Goal: Navigation & Orientation: Find specific page/section

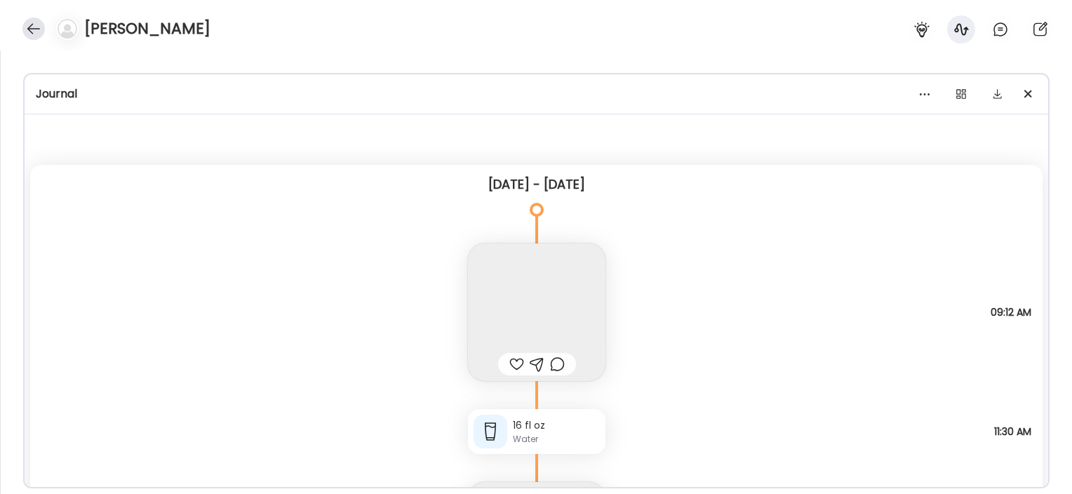
scroll to position [45536, 0]
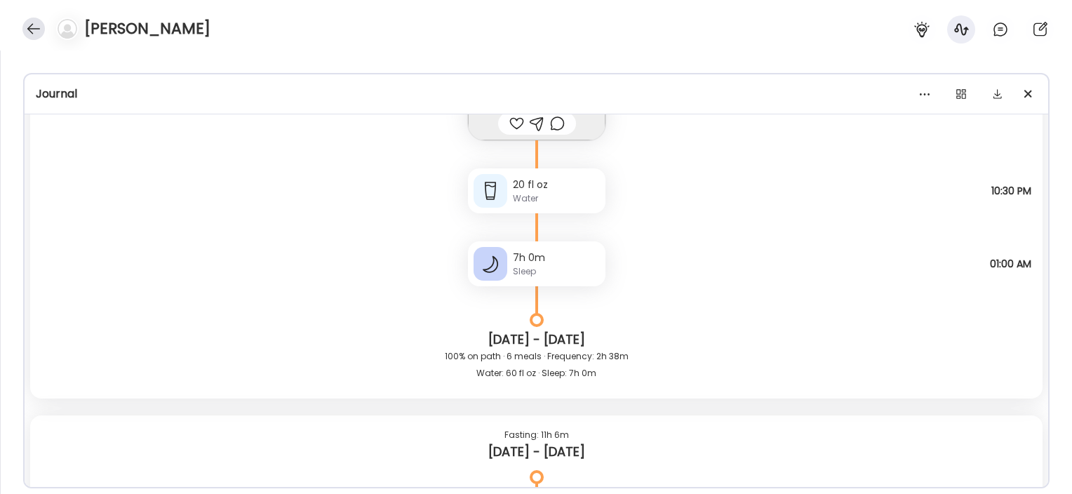
click at [33, 26] on div at bounding box center [33, 29] width 22 height 22
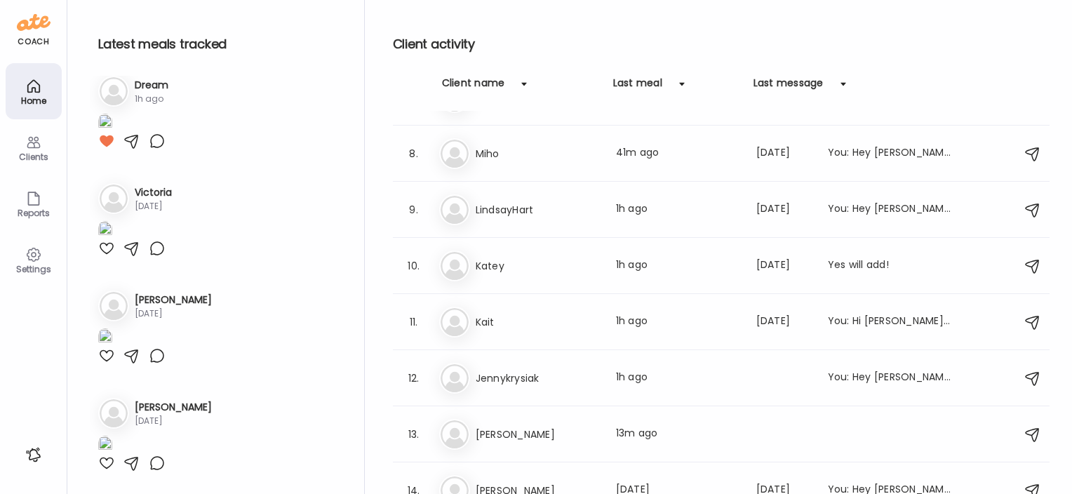
scroll to position [392, 0]
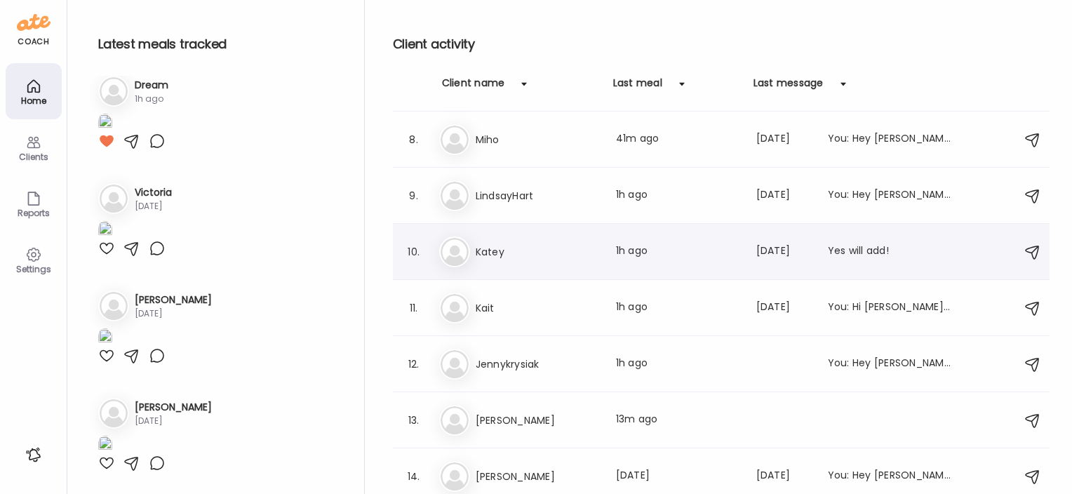
click at [486, 250] on h3 "Katey" at bounding box center [538, 252] width 124 height 17
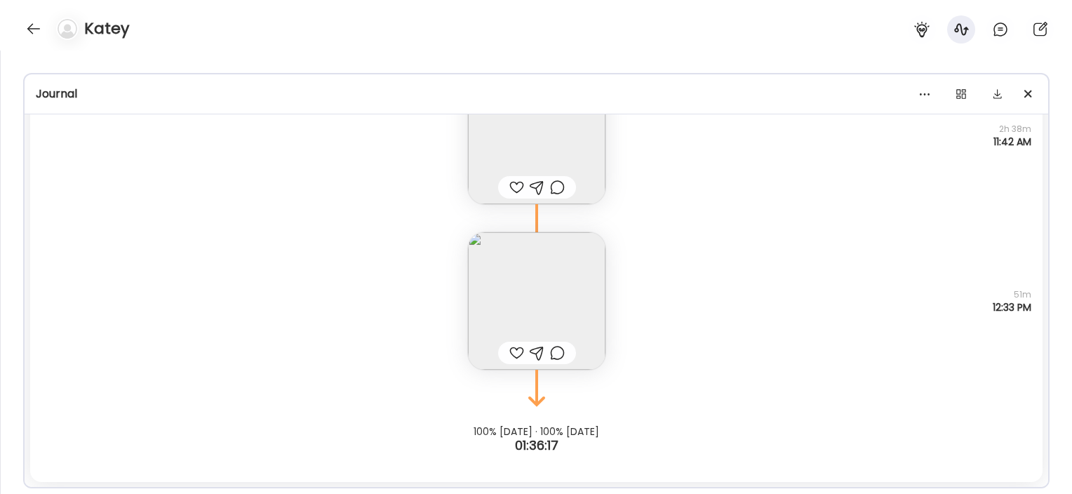
scroll to position [5974, 0]
click at [573, 286] on img at bounding box center [537, 301] width 138 height 138
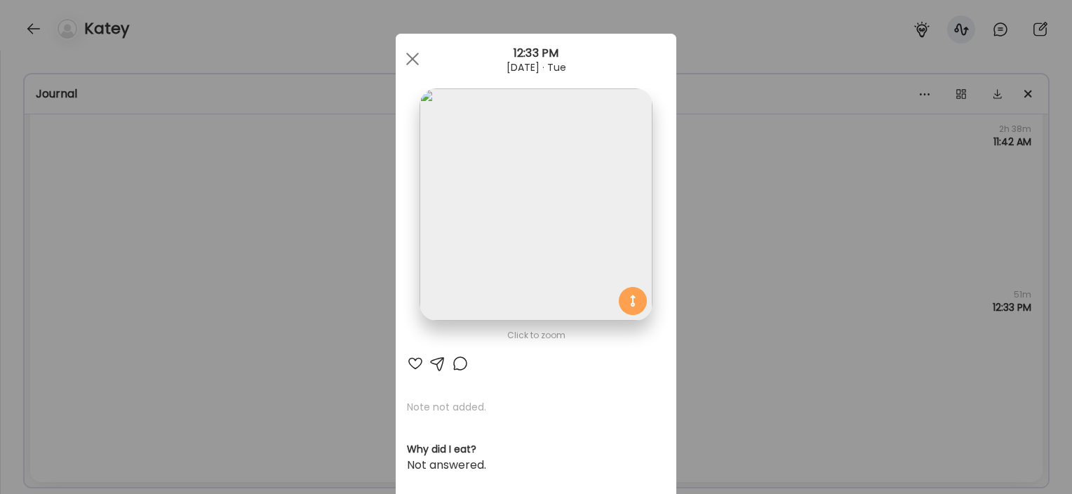
click at [675, 239] on div "Ate Coach Dashboard Wahoo! It’s official Take a moment to set up your Coach Pro…" at bounding box center [536, 247] width 1072 height 494
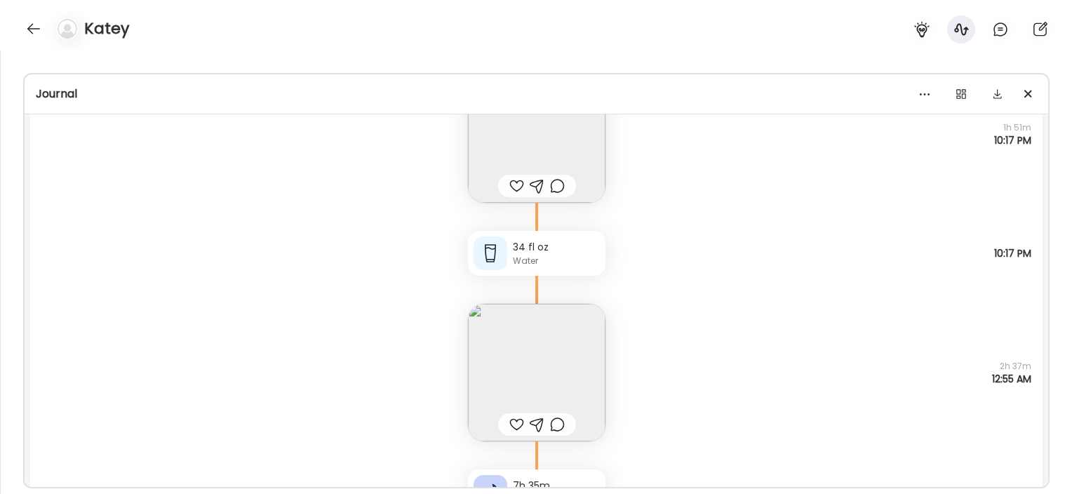
scroll to position [50174, 0]
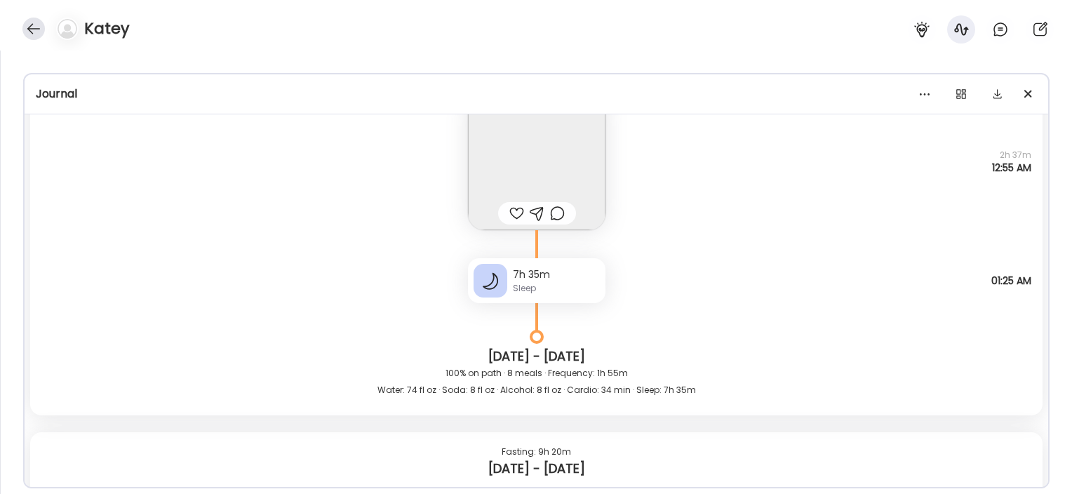
click at [25, 25] on div at bounding box center [33, 29] width 22 height 22
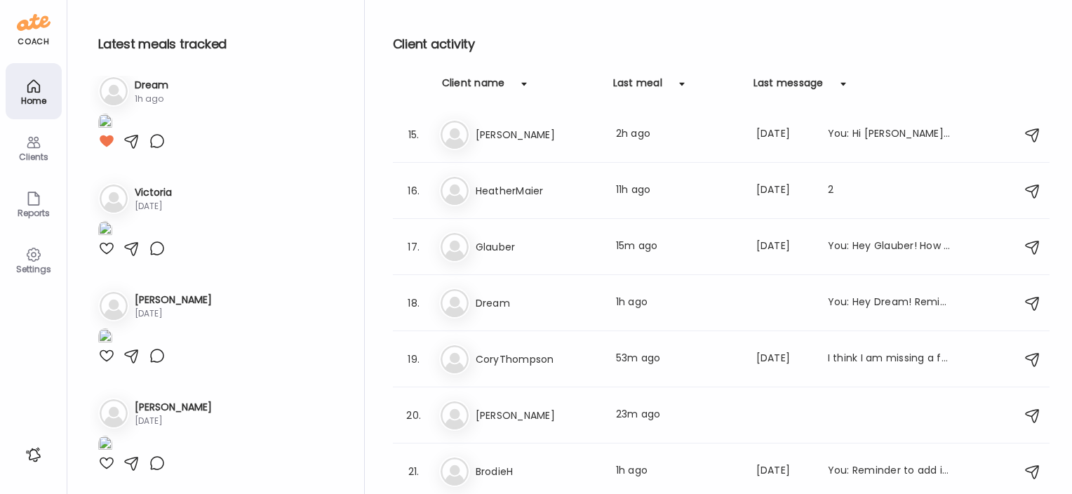
scroll to position [793, 0]
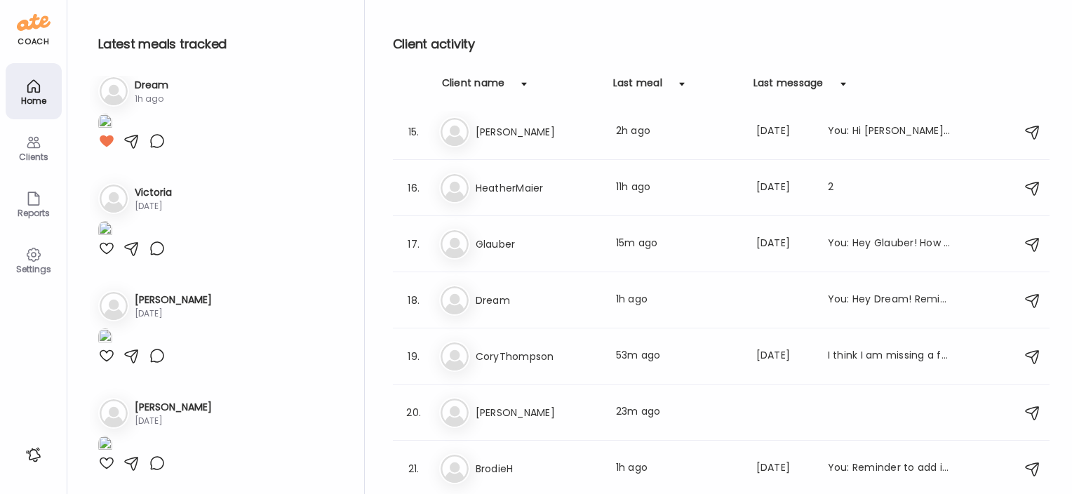
click at [453, 345] on img at bounding box center [455, 357] width 28 height 28
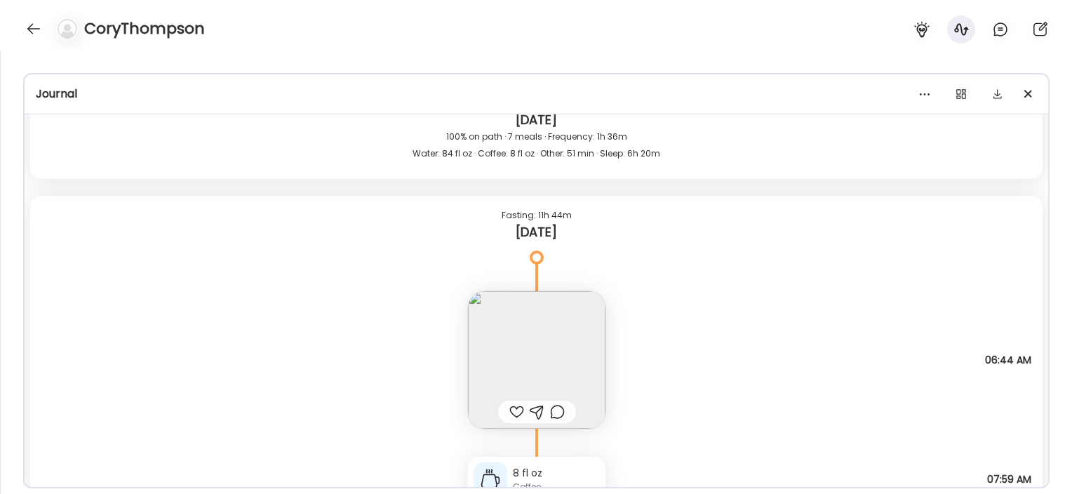
scroll to position [58881, 0]
click at [550, 343] on img at bounding box center [537, 357] width 138 height 138
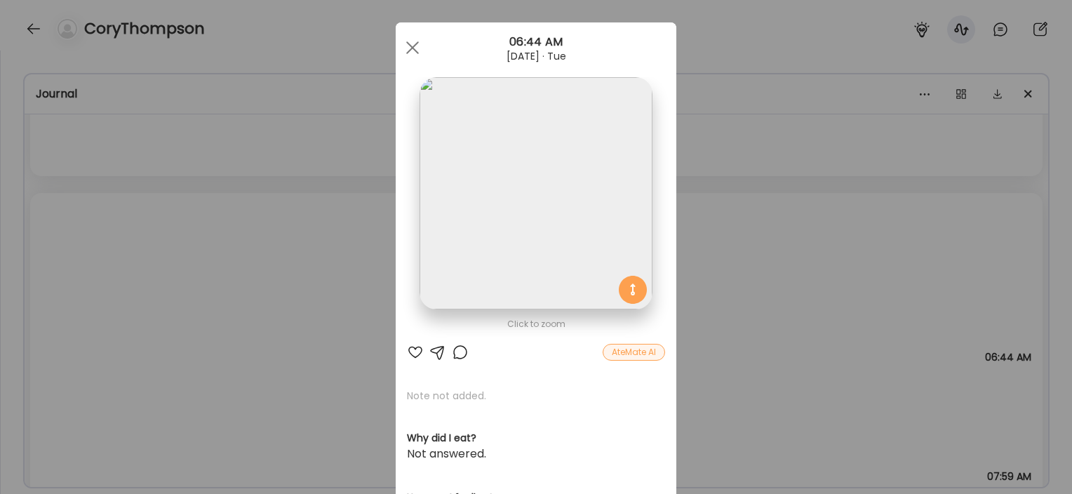
scroll to position [20, 0]
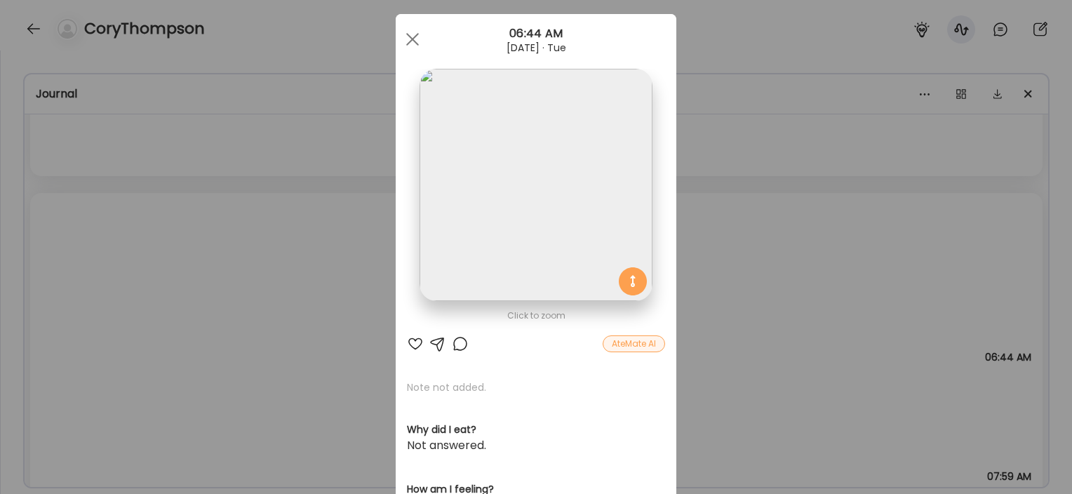
click at [752, 320] on div "Ate Coach Dashboard Wahoo! It’s official Take a moment to set up your Coach Pro…" at bounding box center [536, 247] width 1072 height 494
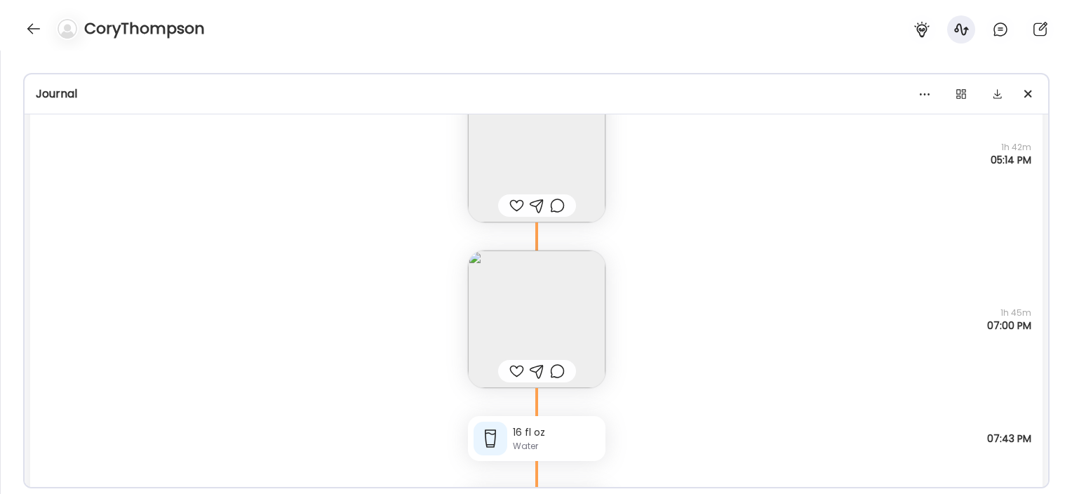
scroll to position [58443, 0]
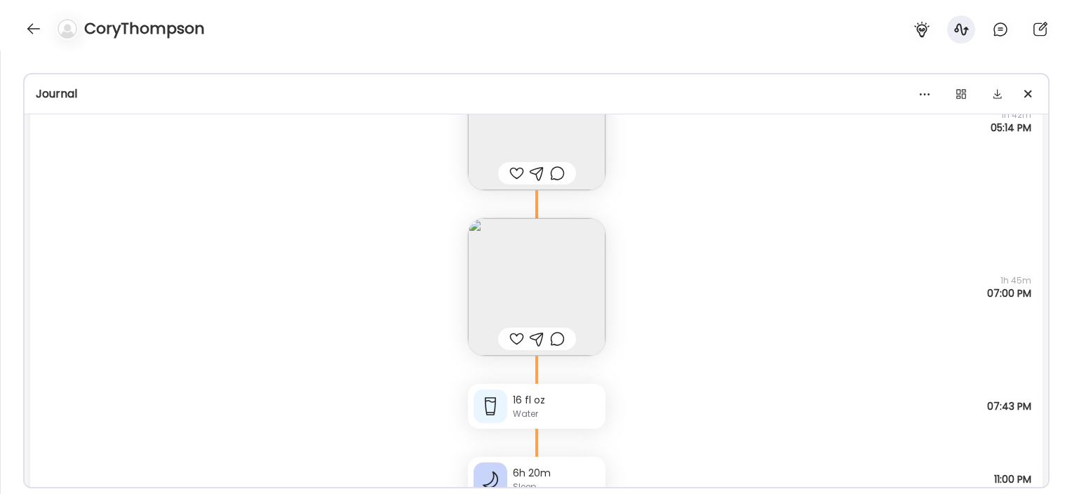
click at [519, 295] on img at bounding box center [537, 287] width 138 height 138
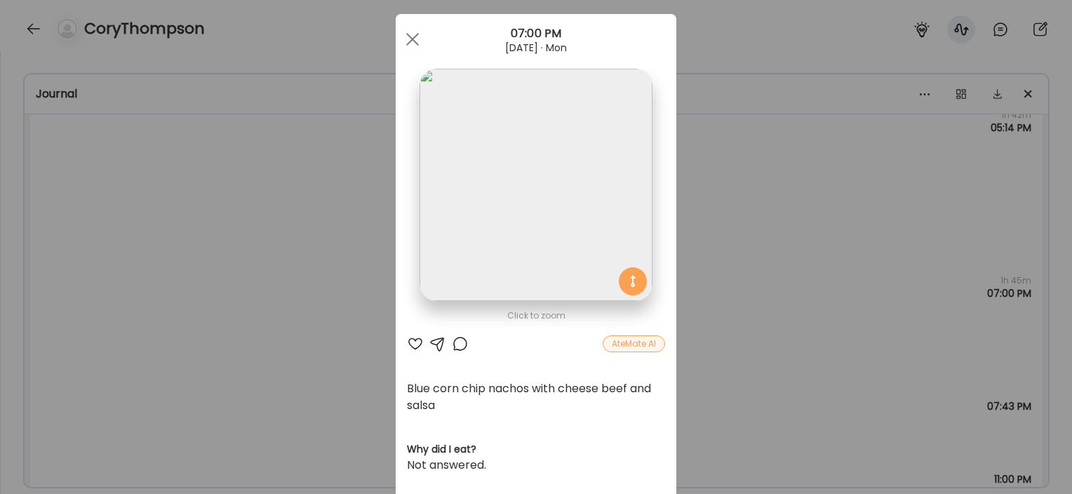
scroll to position [27, 0]
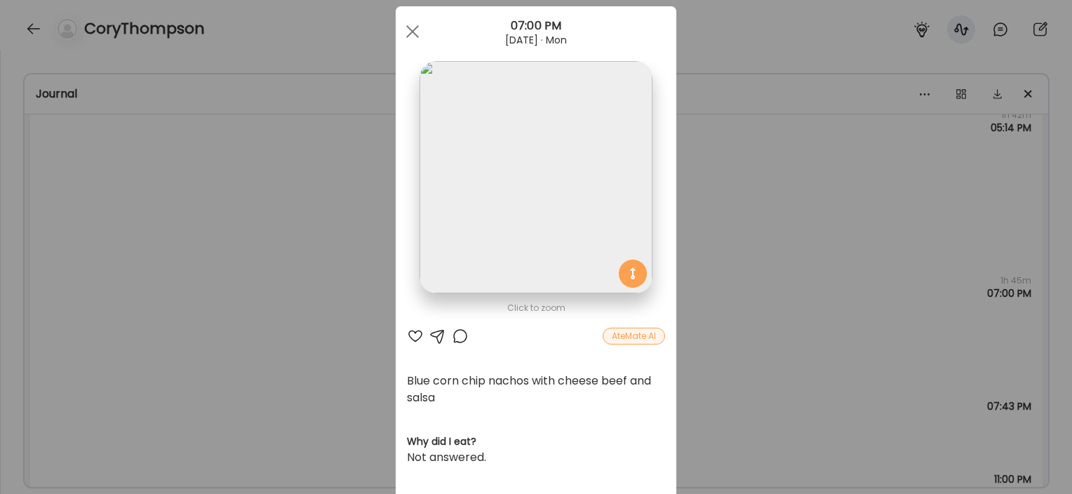
click at [274, 380] on div "Ate Coach Dashboard Wahoo! It’s official Take a moment to set up your Coach Pro…" at bounding box center [536, 247] width 1072 height 494
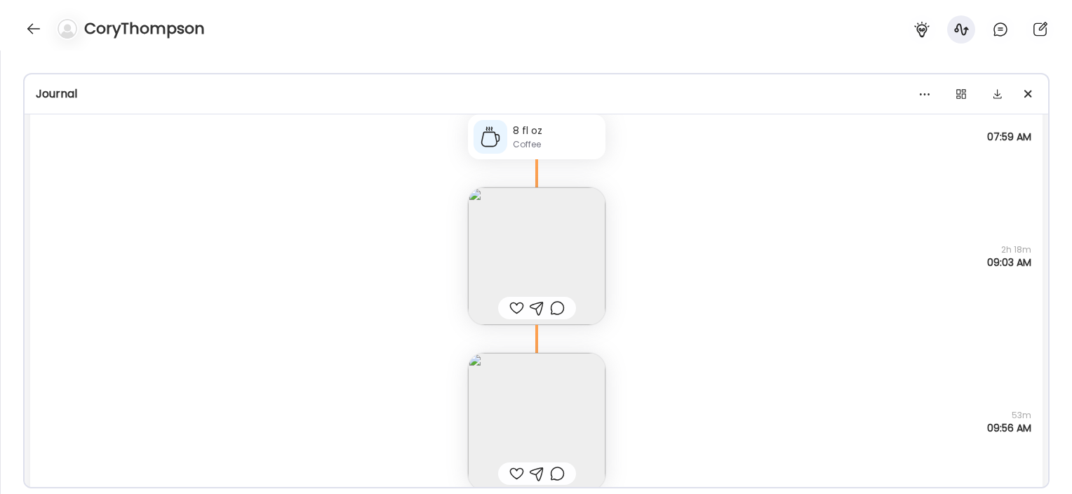
scroll to position [59443, 0]
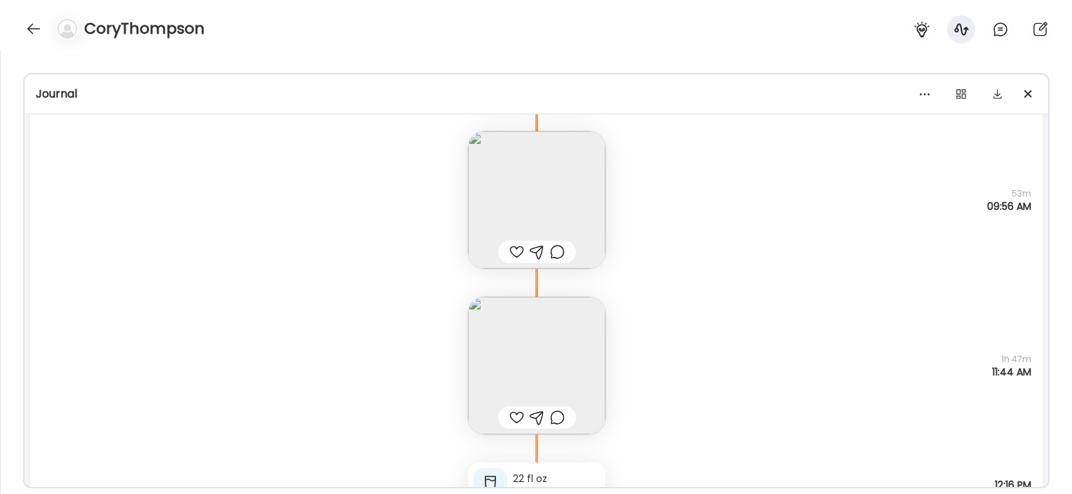
click at [507, 171] on img at bounding box center [537, 200] width 138 height 138
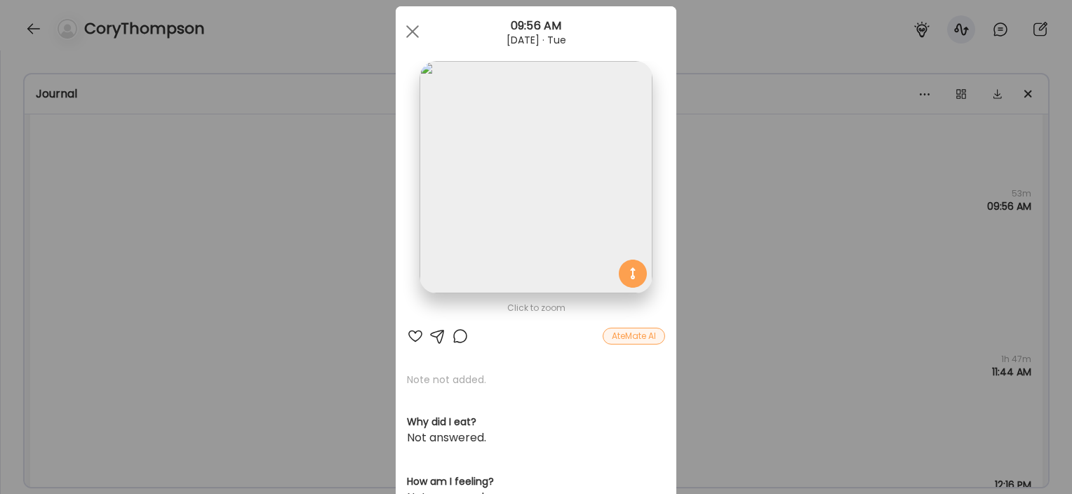
click at [314, 344] on div "Ate Coach Dashboard Wahoo! It’s official Take a moment to set up your Coach Pro…" at bounding box center [536, 247] width 1072 height 494
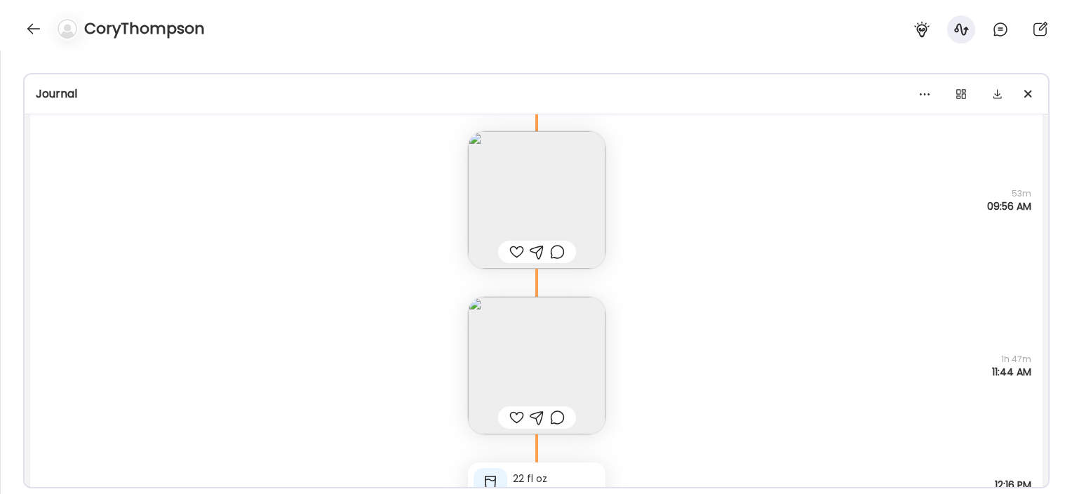
scroll to position [2557, 0]
click at [522, 362] on img at bounding box center [537, 366] width 138 height 138
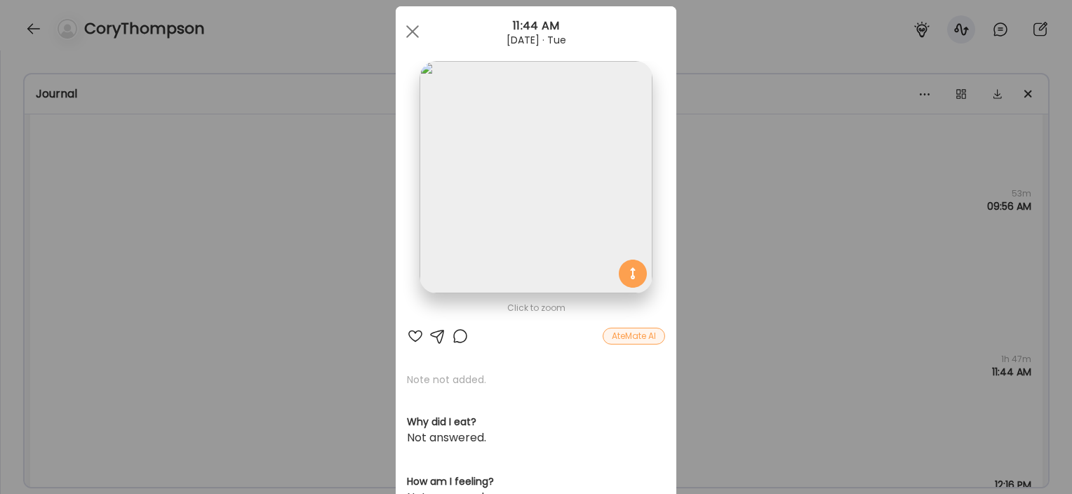
click at [292, 341] on div "Ate Coach Dashboard Wahoo! It’s official Take a moment to set up your Coach Pro…" at bounding box center [536, 247] width 1072 height 494
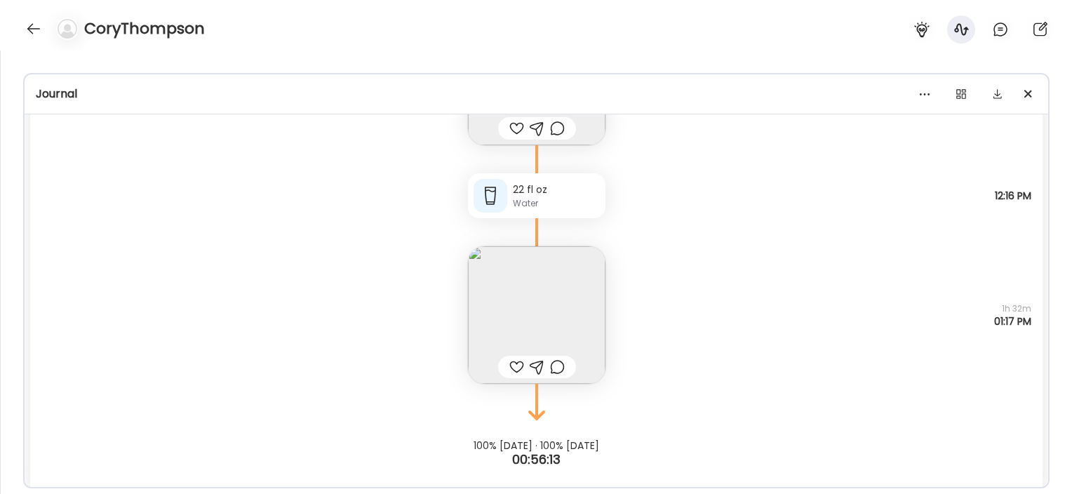
scroll to position [59732, 0]
click at [500, 250] on img at bounding box center [537, 315] width 138 height 138
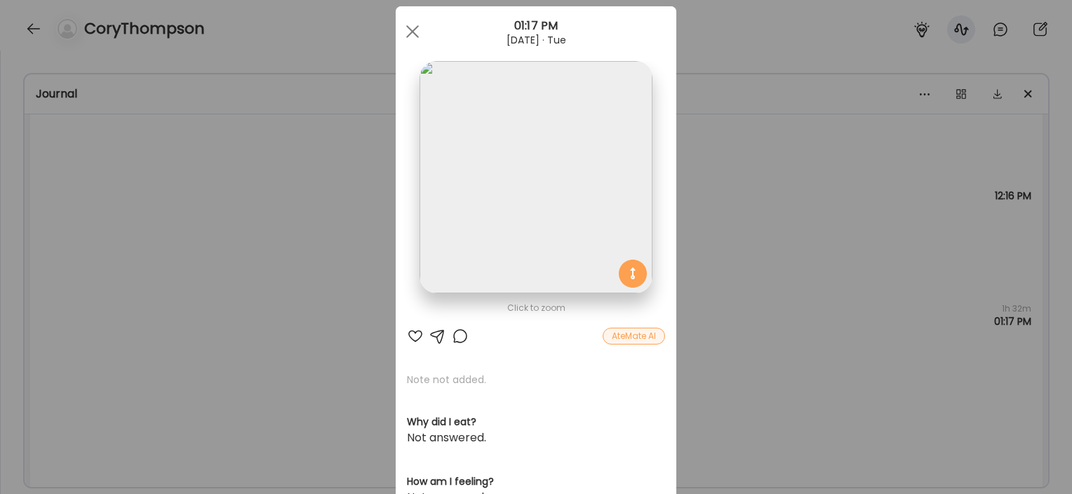
click at [300, 323] on div "Ate Coach Dashboard Wahoo! It’s official Take a moment to set up your Coach Pro…" at bounding box center [536, 247] width 1072 height 494
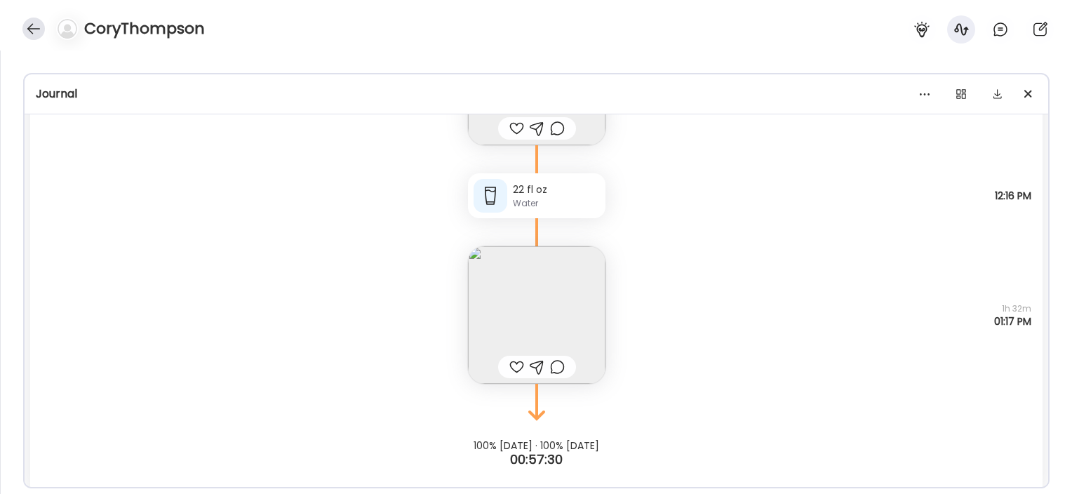
click at [36, 21] on div at bounding box center [33, 29] width 22 height 22
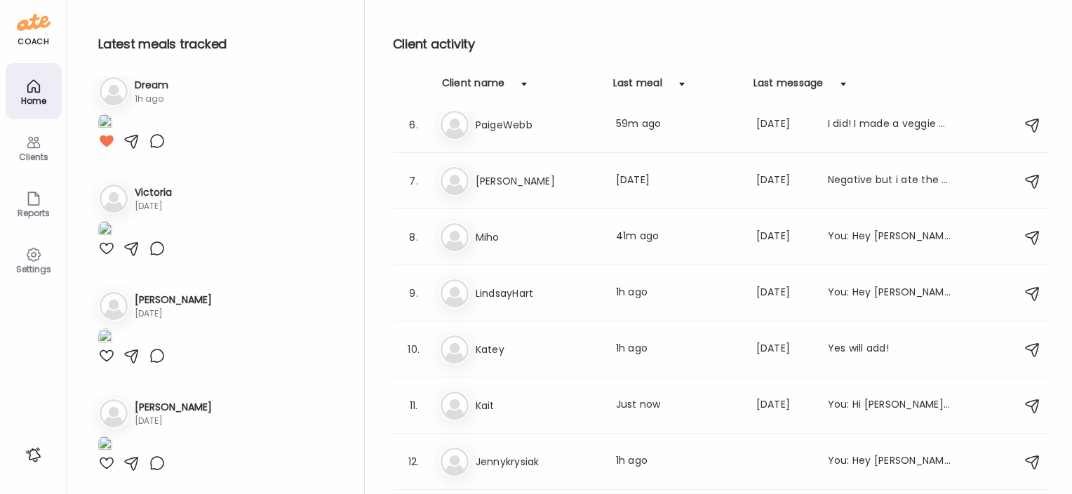
scroll to position [4766, 0]
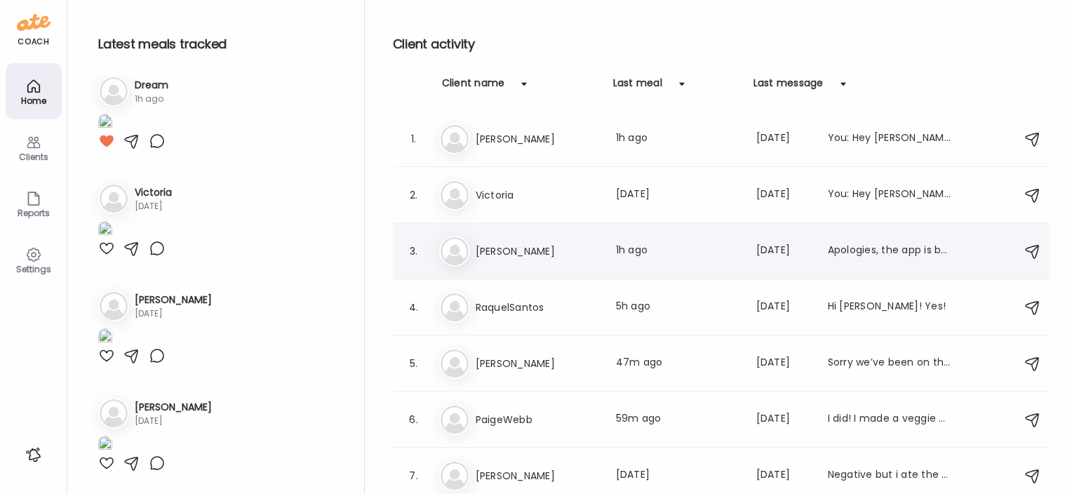
click at [517, 252] on h3 "[PERSON_NAME]" at bounding box center [538, 251] width 124 height 17
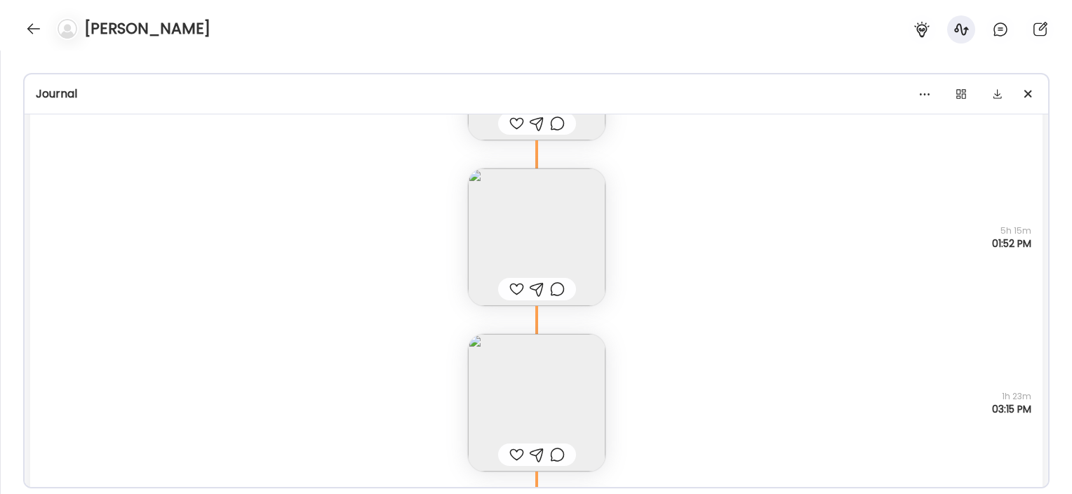
scroll to position [55922, 0]
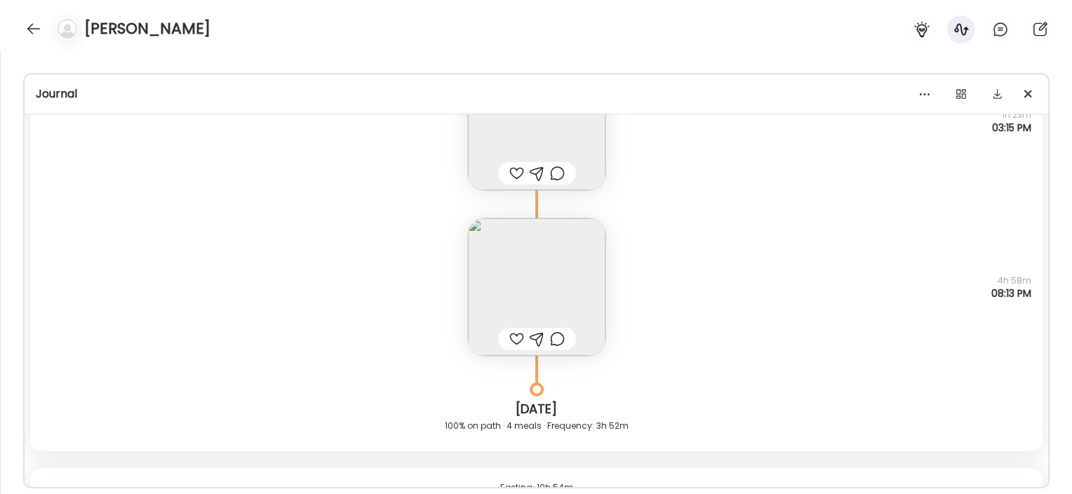
click at [559, 291] on img at bounding box center [537, 287] width 138 height 138
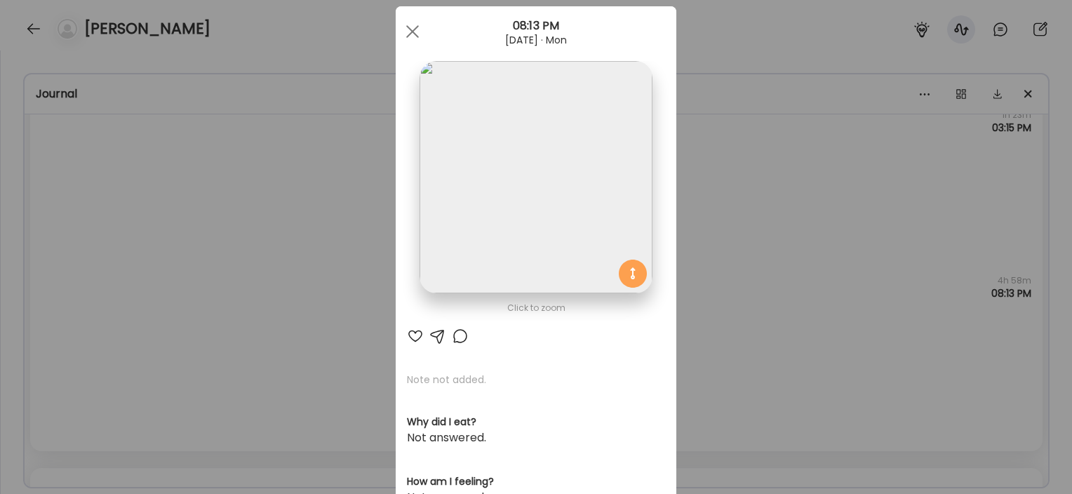
click at [270, 364] on div "Ate Coach Dashboard Wahoo! It’s official Take a moment to set up your Coach Pro…" at bounding box center [536, 247] width 1072 height 494
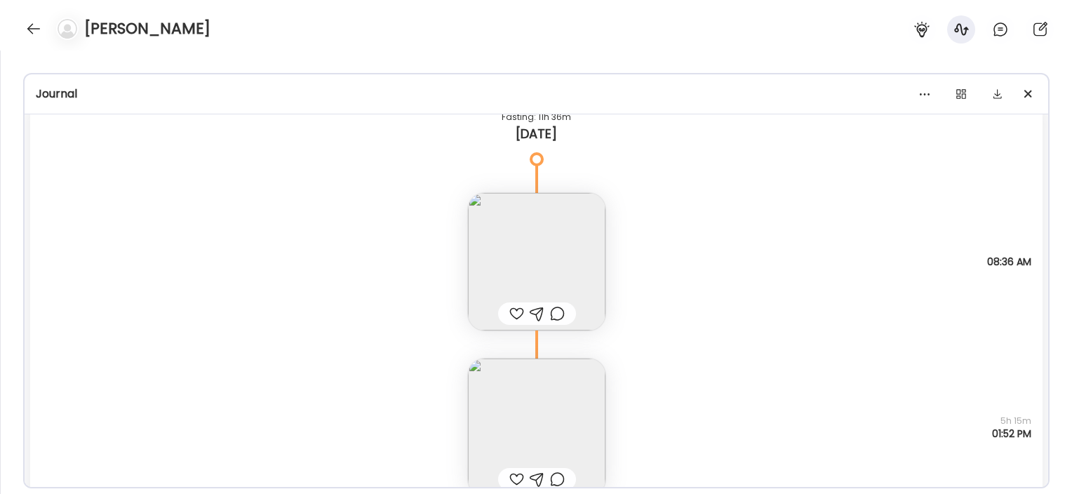
scroll to position [55452, 0]
click at [515, 236] on img at bounding box center [537, 261] width 138 height 138
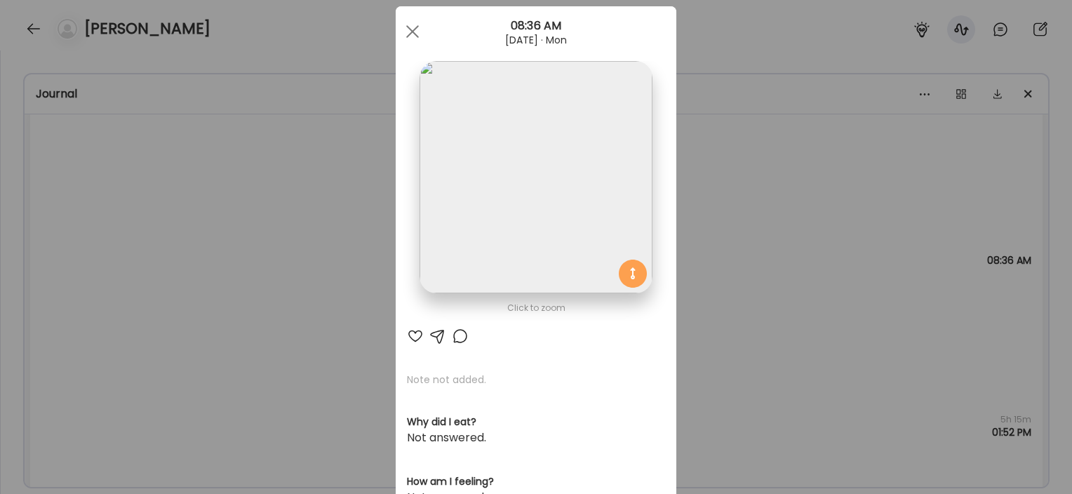
click at [237, 338] on div "Ate Coach Dashboard Wahoo! It’s official Take a moment to set up your Coach Pro…" at bounding box center [536, 247] width 1072 height 494
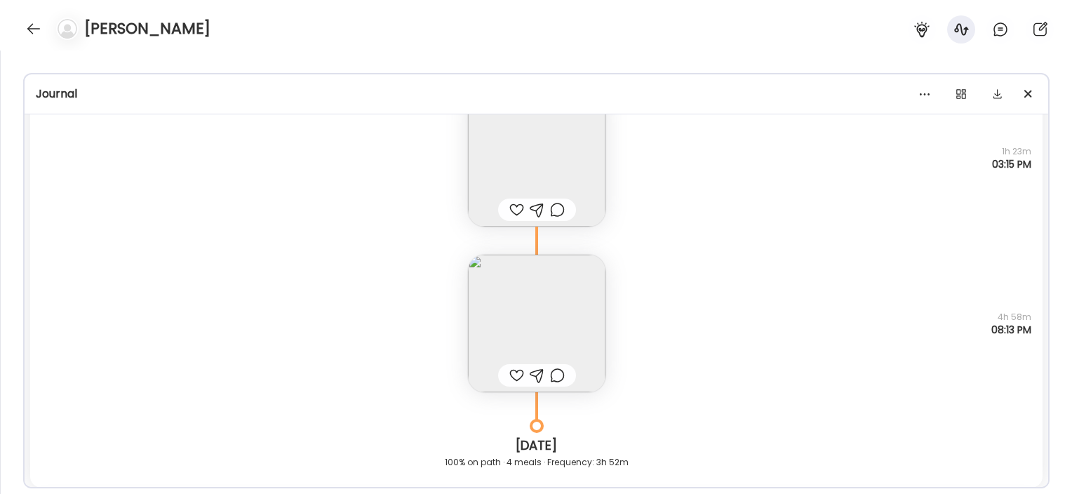
scroll to position [55885, 0]
